Goal: Check status: Check status

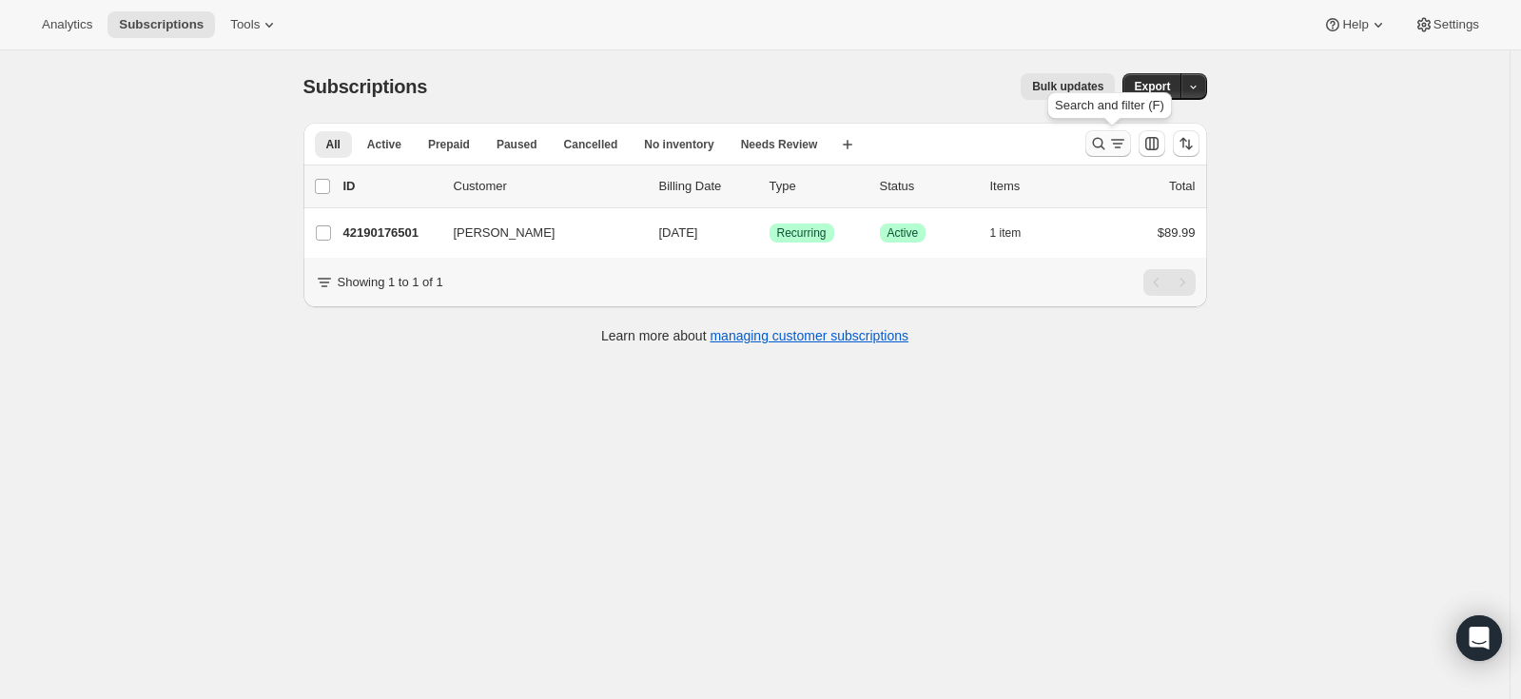
click at [1108, 146] on icon "Search and filter results" at bounding box center [1098, 143] width 19 height 19
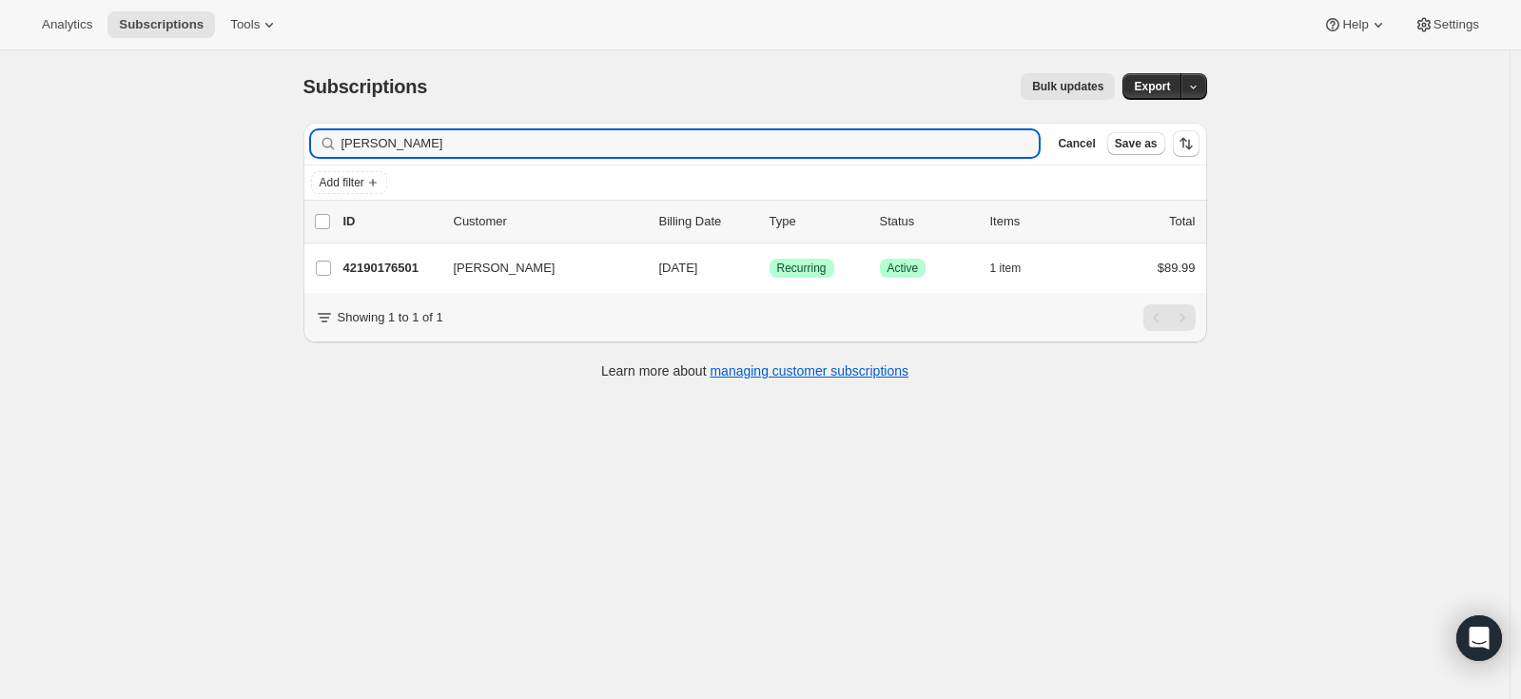
drag, startPoint x: 646, startPoint y: 139, endPoint x: 341, endPoint y: 146, distance: 304.5
click at [341, 146] on div "[PERSON_NAME] Clear" at bounding box center [675, 143] width 729 height 27
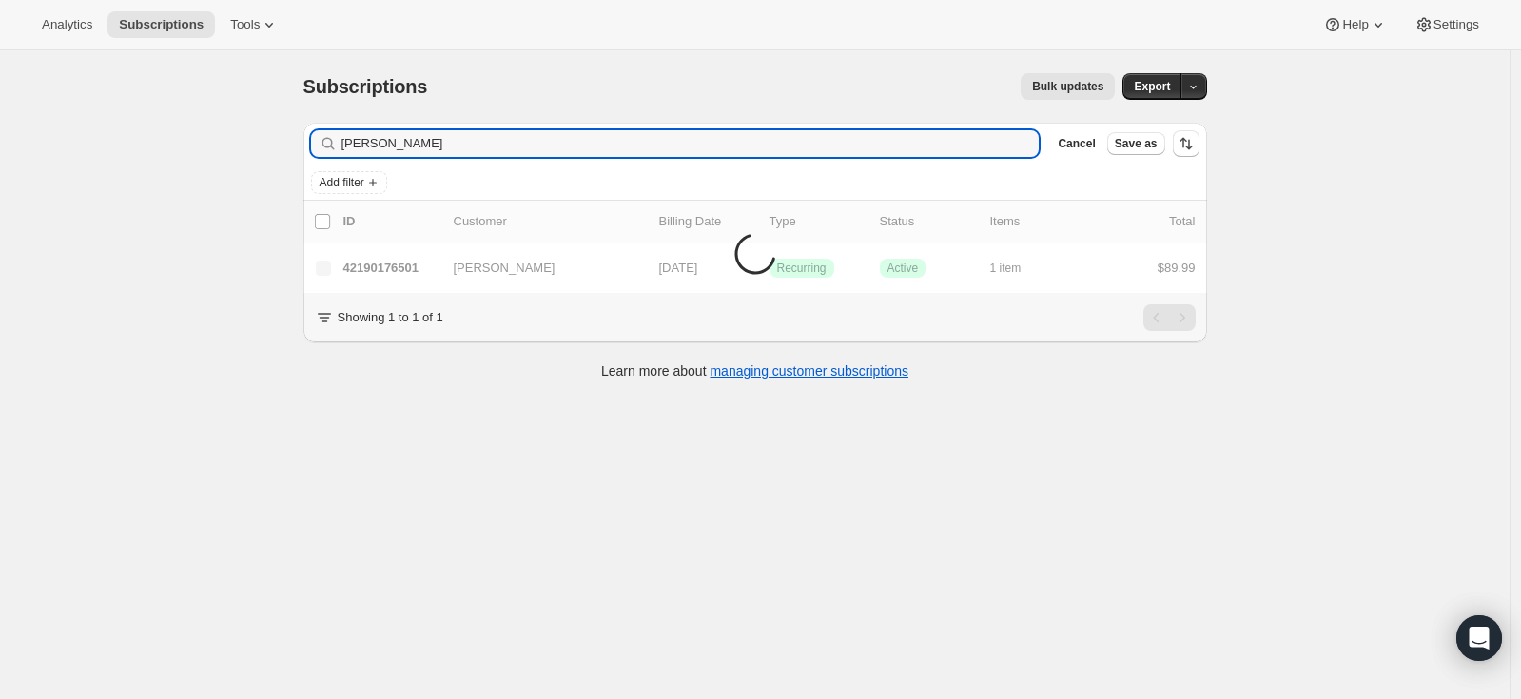
type input "[PERSON_NAME]"
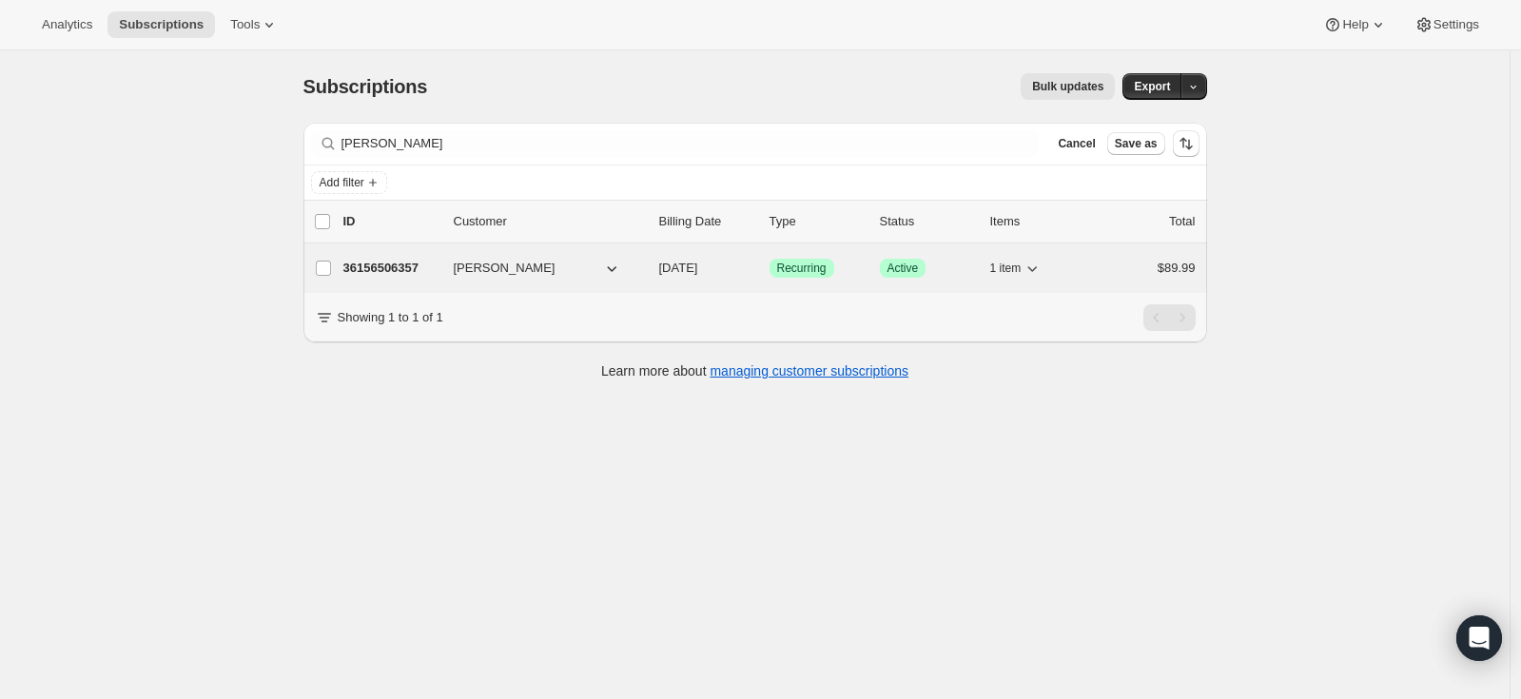
click at [405, 274] on p "36156506357" at bounding box center [390, 268] width 95 height 19
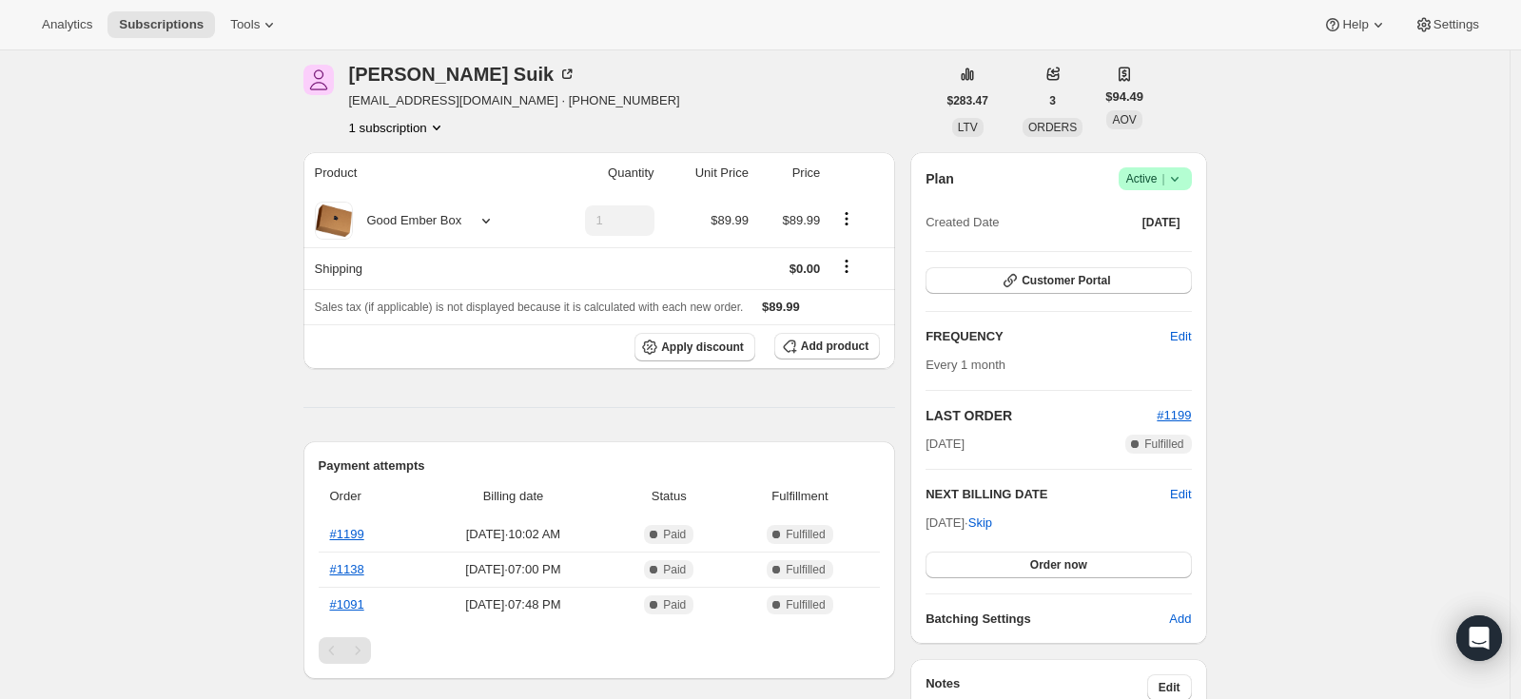
scroll to position [69, 0]
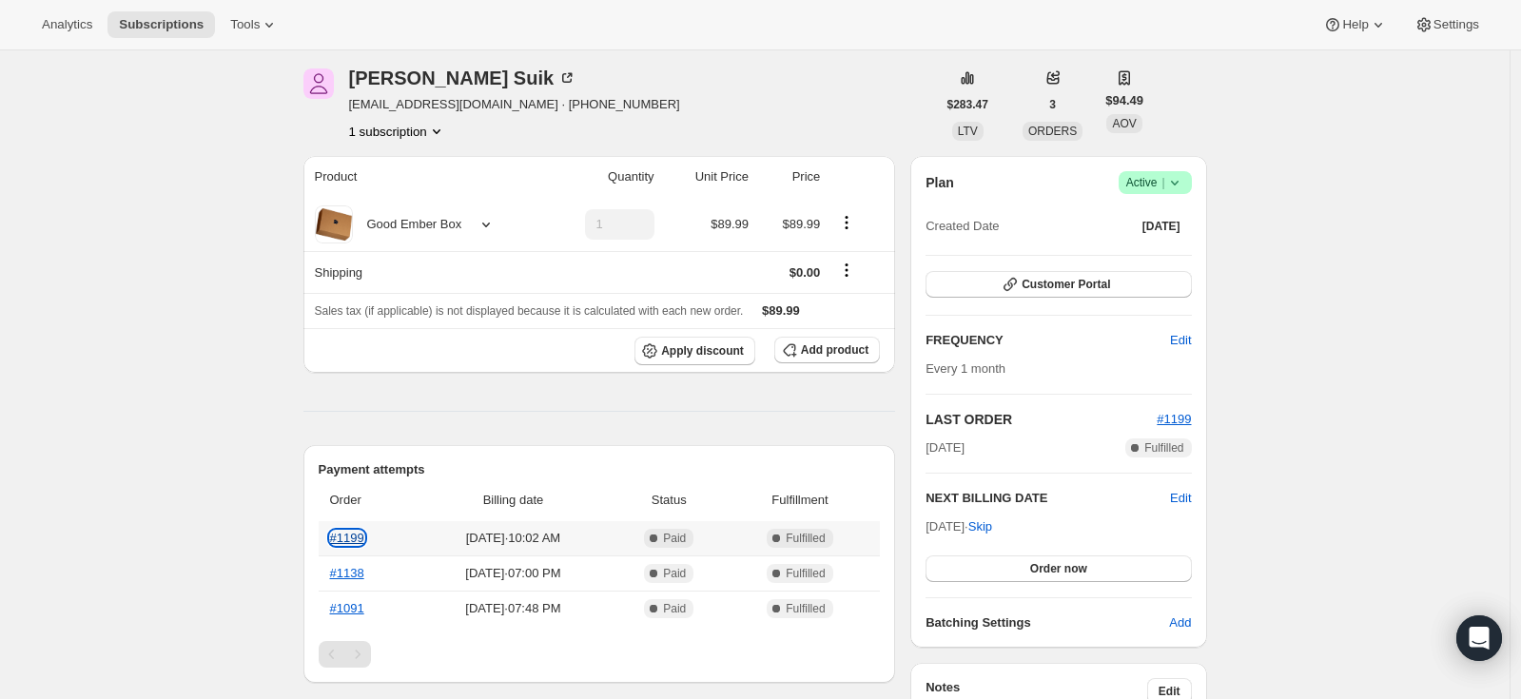
click at [351, 536] on link "#1199" at bounding box center [347, 538] width 34 height 14
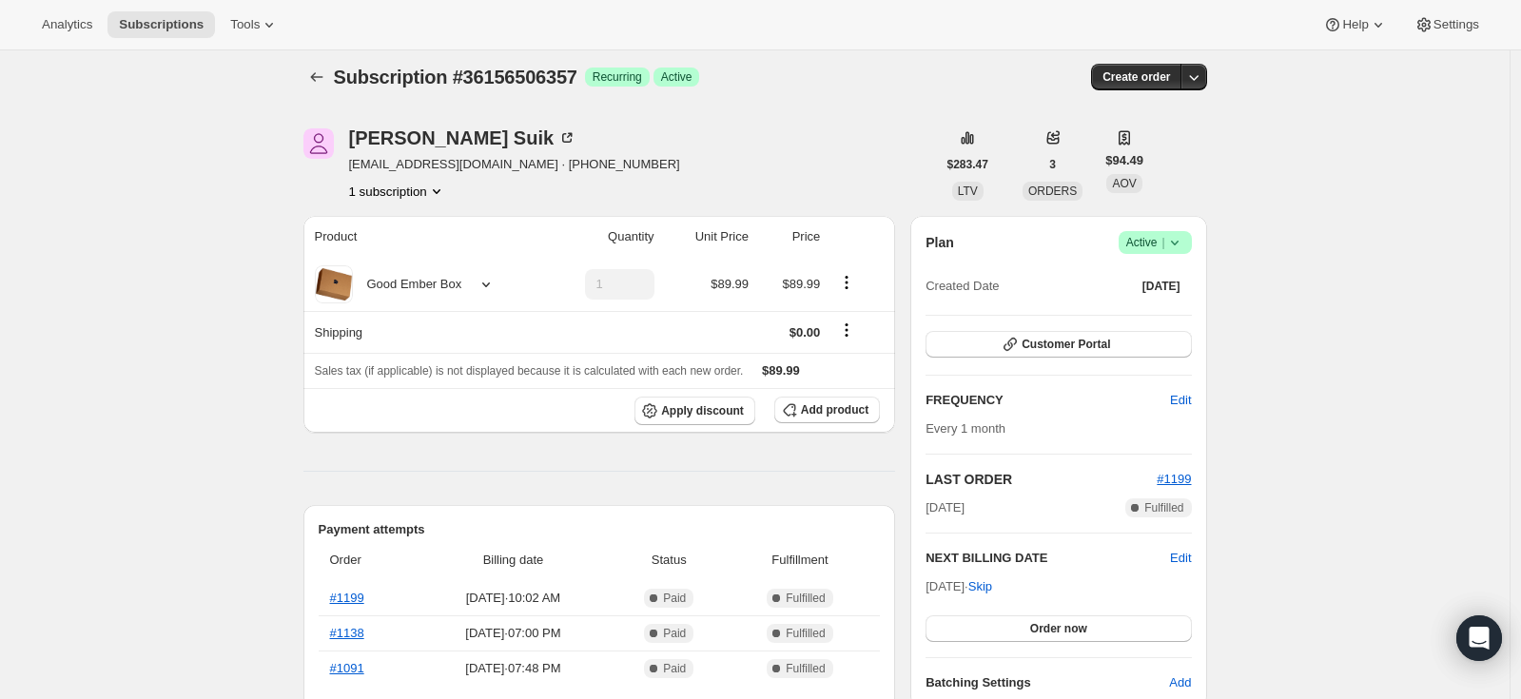
scroll to position [0, 0]
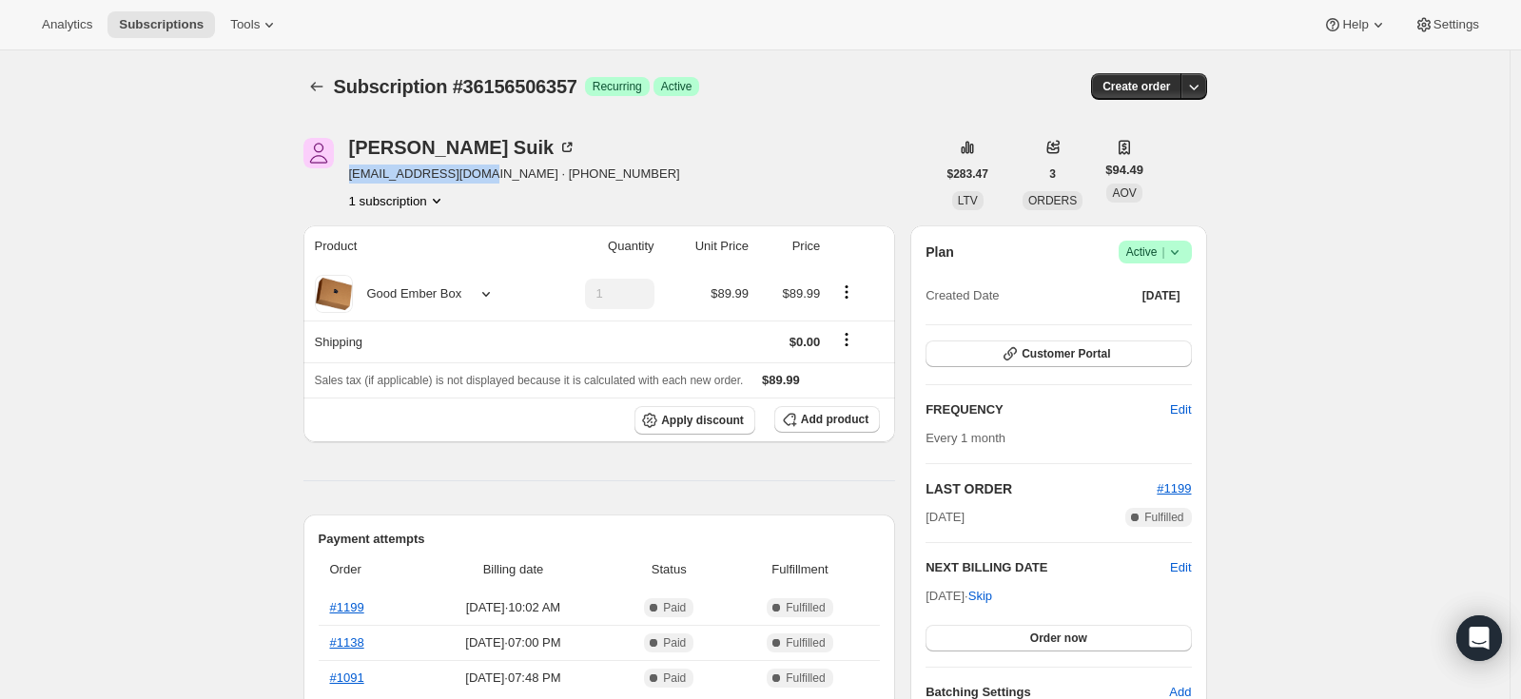
drag, startPoint x: 351, startPoint y: 174, endPoint x: 479, endPoint y: 178, distance: 128.5
click at [479, 178] on div "[PERSON_NAME] [EMAIL_ADDRESS][DOMAIN_NAME] · [PHONE_NUMBER] 1 subscription" at bounding box center [619, 174] width 633 height 72
copy span "[EMAIL_ADDRESS][DOMAIN_NAME]"
